Goal: Complete application form

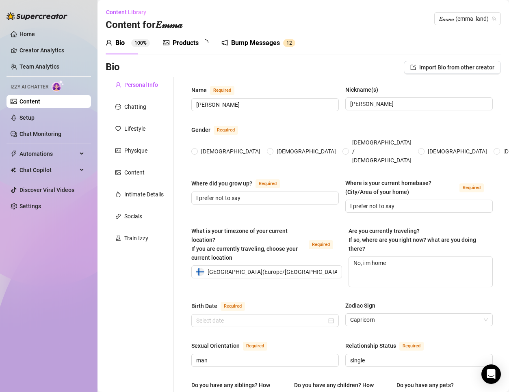
type input "[PERSON_NAME]"
type input "I prefer not to say"
type textarea "No, i m home"
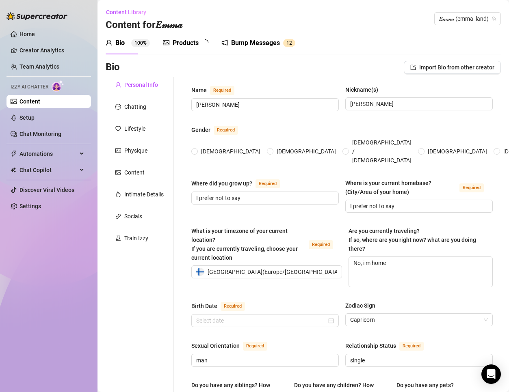
type input "man"
type input "single"
type input "yes, one sis"
type input "no"
type input "2 cats"
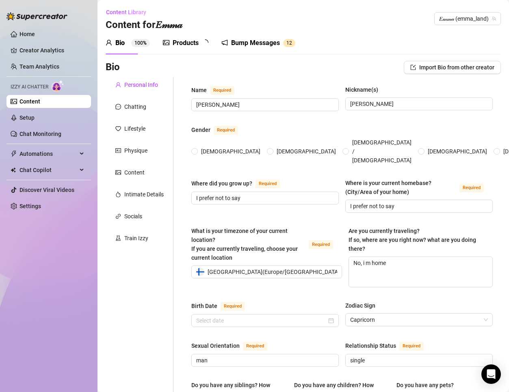
type input "OnlyFans, live streaming"
type input "Receptionist"
type input "Sport University"
type input "[DEMOGRAPHIC_DATA]"
type input "Multiculturalism, Environmentalism, [DEMOGRAPHIC_DATA], Optimism, Romanticism"
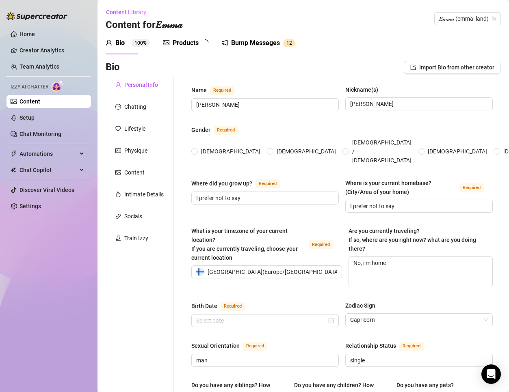
type textarea "I want to have my own Pilates studio, to have my own house"
type textarea "I once confidently waved back at someone who was actually waving to the person …"
type textarea "I m very kind but once i get angry or someone disrespect me i cut off the conec…"
type textarea "No"
radio input "true"
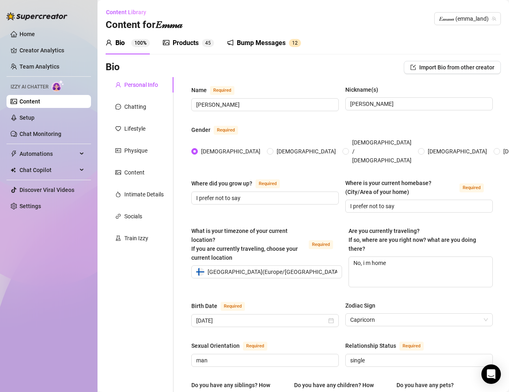
type input "[DATE]"
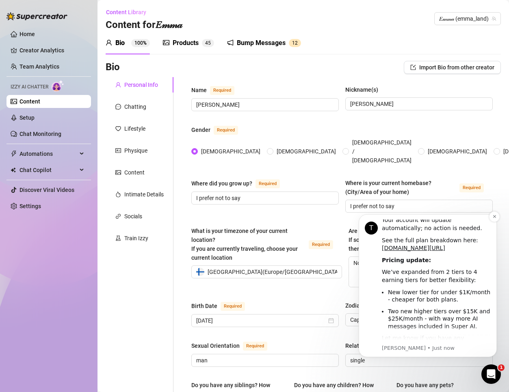
scroll to position [267, 0]
click at [494, 376] on icon "Open Intercom Messenger" at bounding box center [490, 374] width 13 height 13
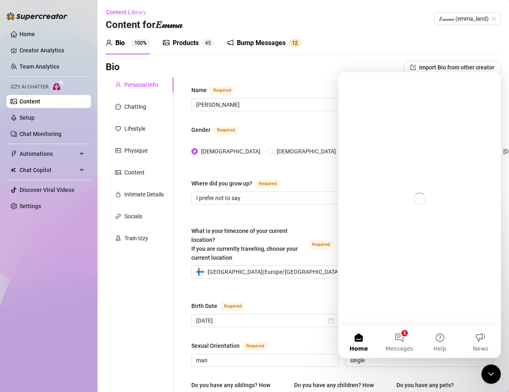
scroll to position [0, 0]
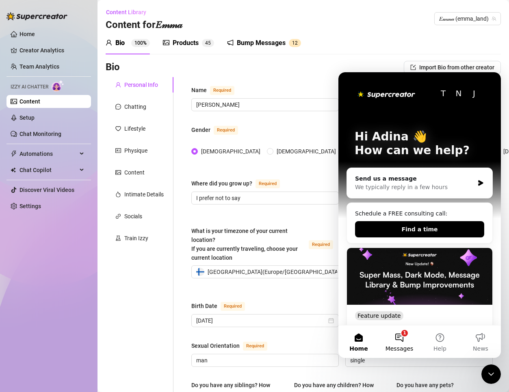
click at [389, 338] on button "1 Messages" at bounding box center [399, 342] width 41 height 32
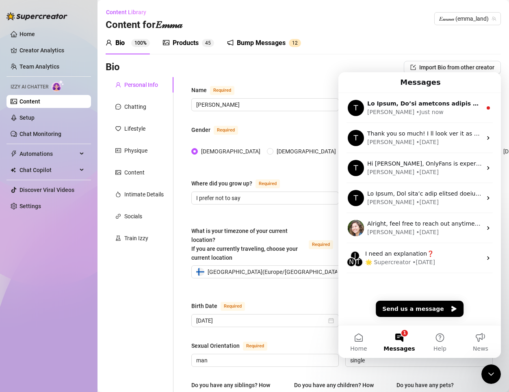
click at [371, 69] on div "Bio Import Bio from other creator" at bounding box center [303, 67] width 395 height 13
click at [406, 348] on span "Messages" at bounding box center [398, 349] width 31 height 6
click at [406, 346] on span "Messages" at bounding box center [398, 349] width 31 height 6
click at [484, 373] on div "Close Intercom Messenger" at bounding box center [490, 374] width 19 height 19
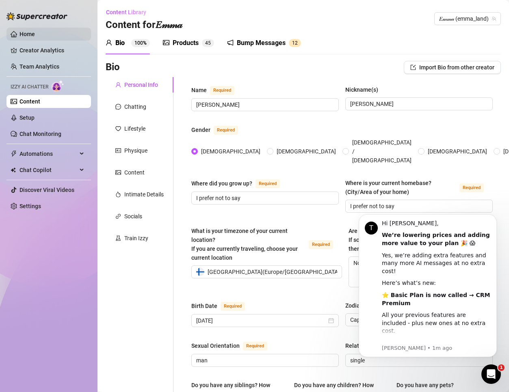
click at [35, 37] on link "Home" at bounding box center [26, 34] width 15 height 6
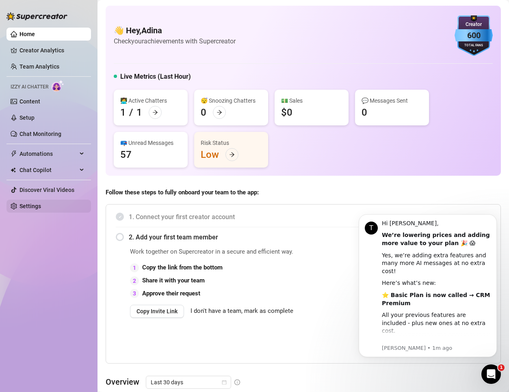
click at [41, 205] on link "Settings" at bounding box center [30, 206] width 22 height 6
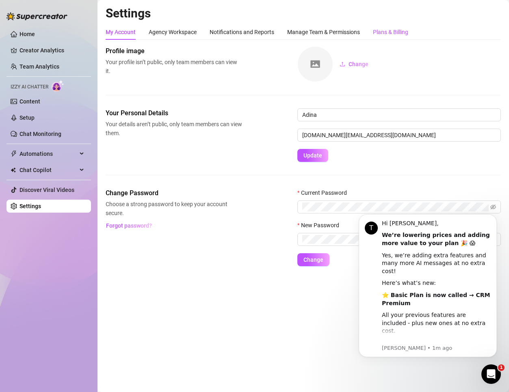
click at [380, 34] on div "Plans & Billing" at bounding box center [390, 32] width 35 height 9
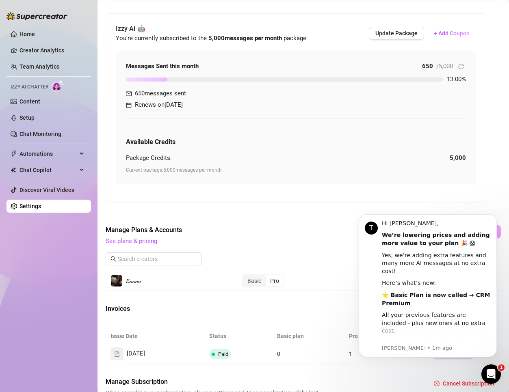
scroll to position [252, 0]
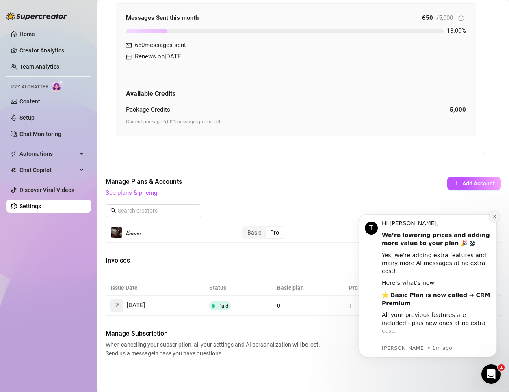
click at [490, 216] on button "Dismiss notification" at bounding box center [494, 217] width 11 height 11
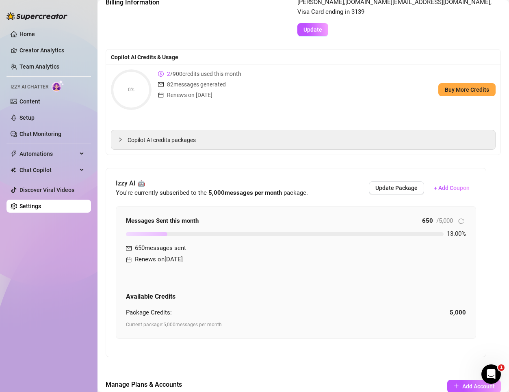
scroll to position [0, 0]
